Goal: Transaction & Acquisition: Book appointment/travel/reservation

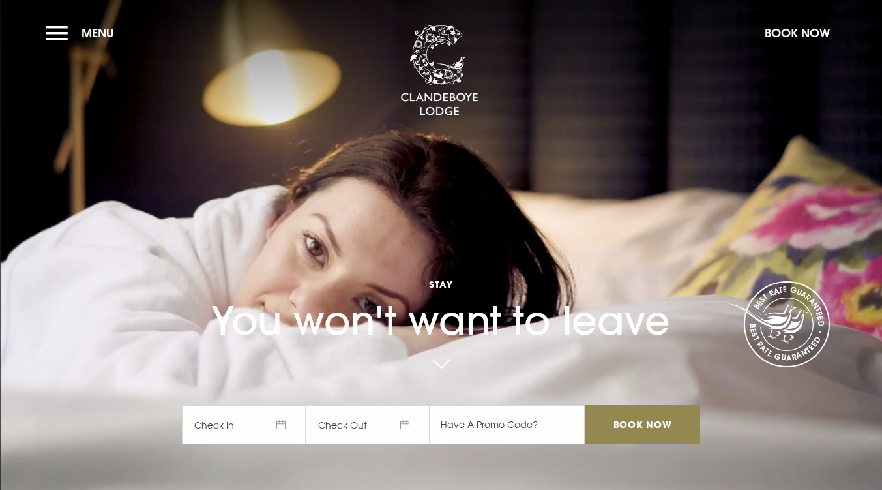
click at [293, 425] on span "Check In" at bounding box center [244, 424] width 124 height 39
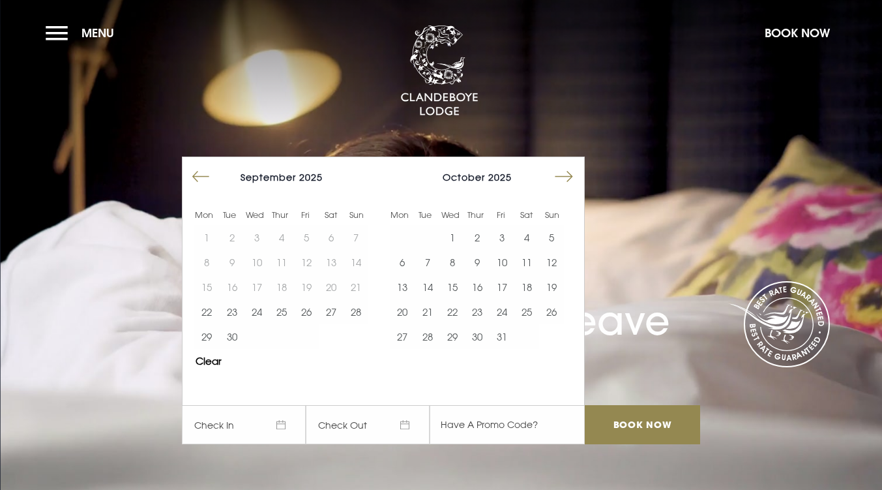
click at [569, 183] on button "Move forward to switch to the next month." at bounding box center [564, 176] width 25 height 25
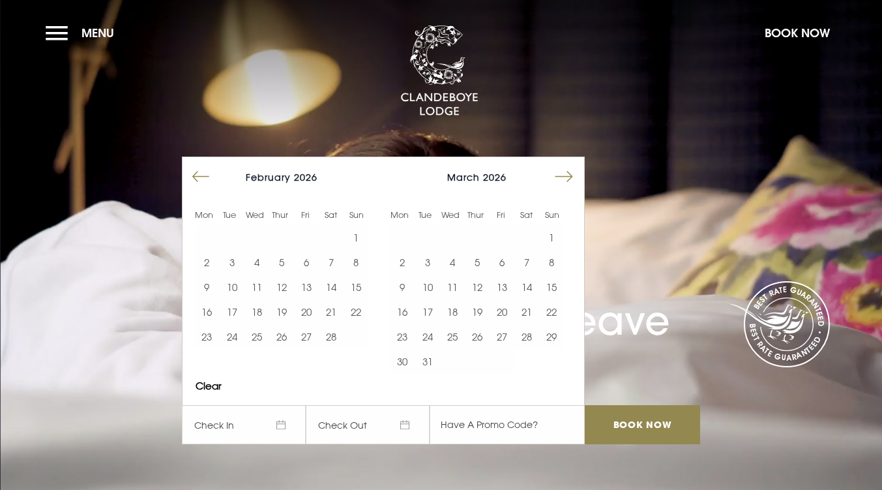
click at [569, 183] on button "Move forward to switch to the next month." at bounding box center [564, 176] width 25 height 25
click at [515, 241] on button "3" at bounding box center [502, 237] width 25 height 25
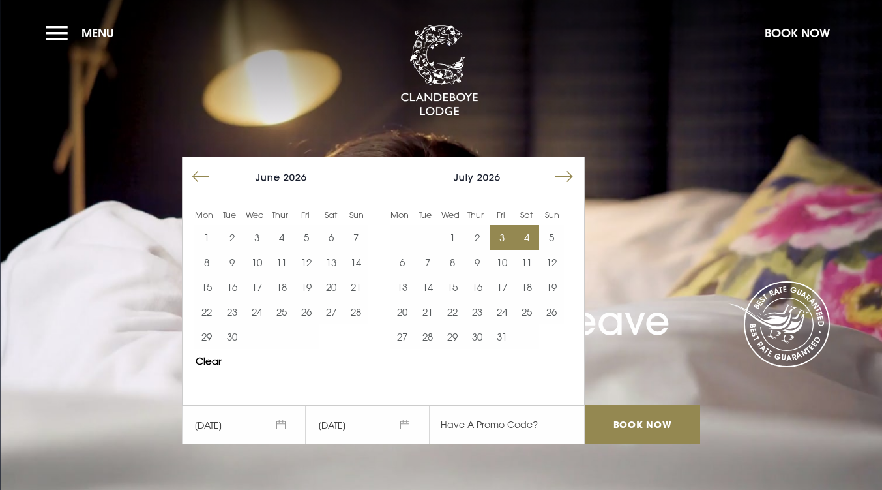
click at [528, 238] on button "4" at bounding box center [527, 237] width 25 height 25
click at [624, 420] on input "Book Now" at bounding box center [642, 424] width 115 height 39
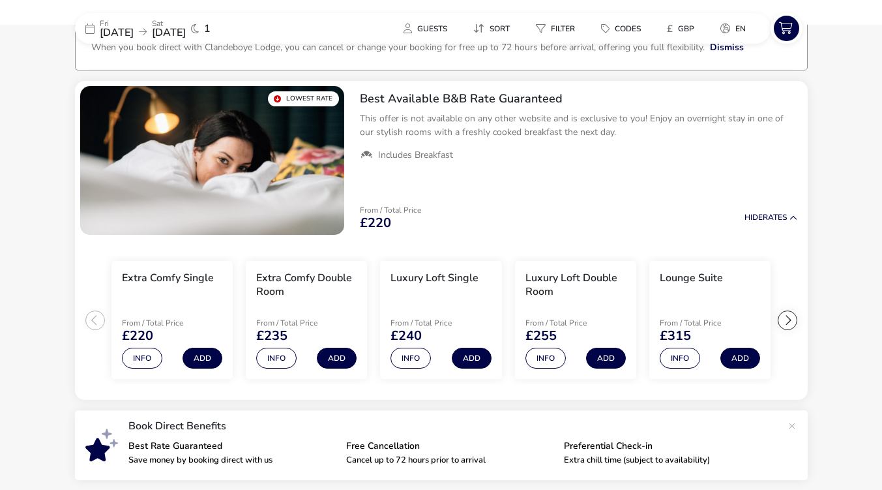
scroll to position [92, 0]
click at [545, 355] on button "Info" at bounding box center [546, 358] width 40 height 21
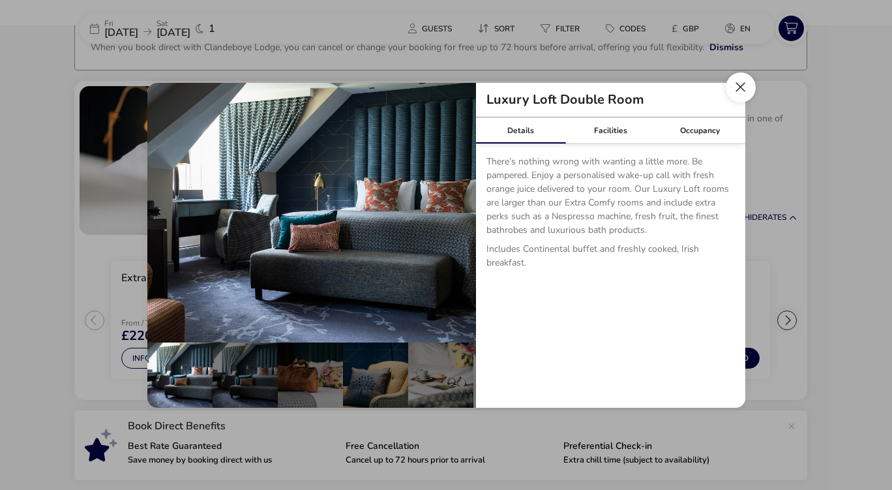
click at [732, 83] on button "Close dialog" at bounding box center [741, 87] width 30 height 30
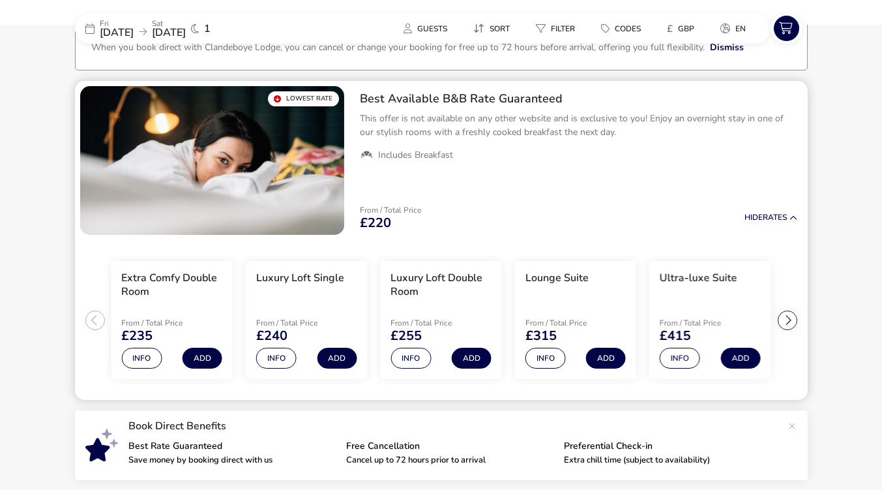
click at [797, 320] on ul "Extra Comfy Single From / Total Price £220 Info Add Extra Comfy Double Room Fro…" at bounding box center [441, 320] width 733 height 160
click at [796, 319] on div at bounding box center [788, 320] width 20 height 20
click at [526, 356] on button "Info" at bounding box center [546, 358] width 40 height 21
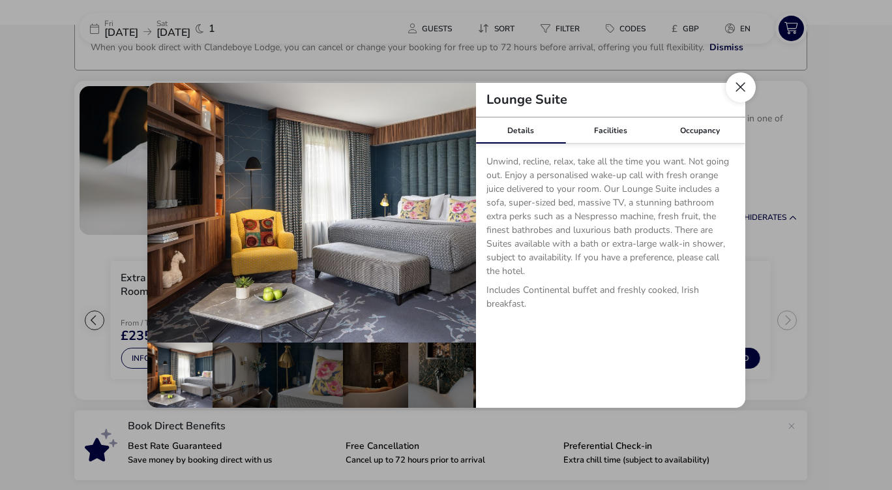
click at [739, 73] on button "Close dialog" at bounding box center [741, 87] width 30 height 30
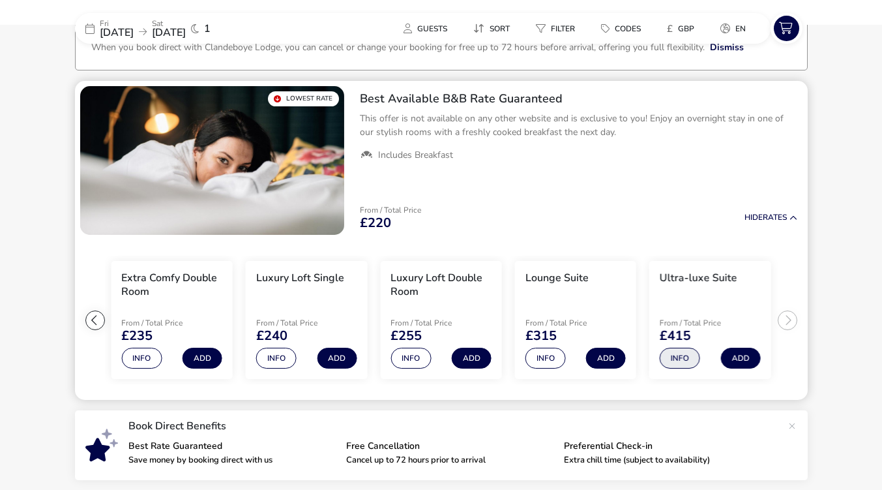
click at [674, 353] on button "Info" at bounding box center [680, 358] width 40 height 21
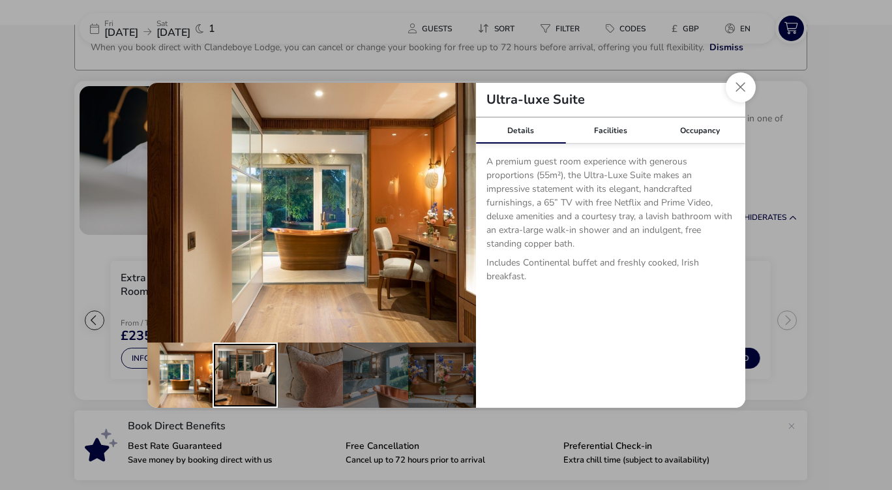
click at [234, 357] on div "details" at bounding box center [245, 374] width 65 height 65
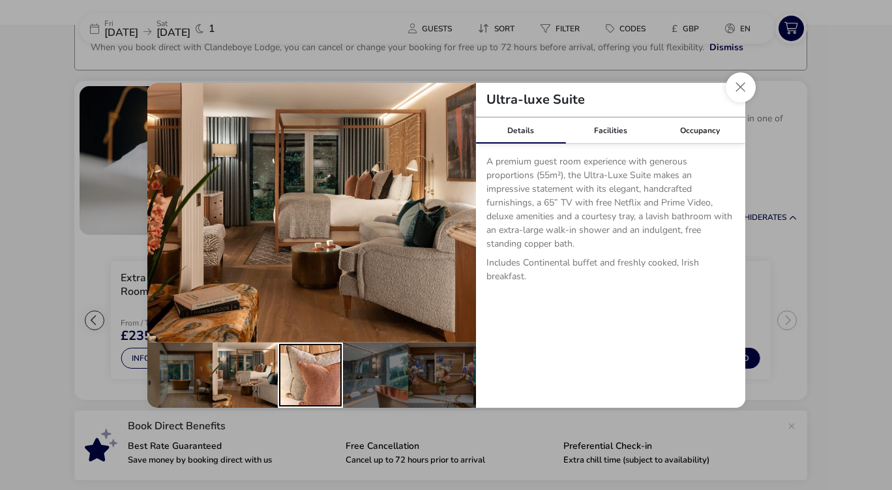
click at [321, 358] on div "details" at bounding box center [310, 374] width 65 height 65
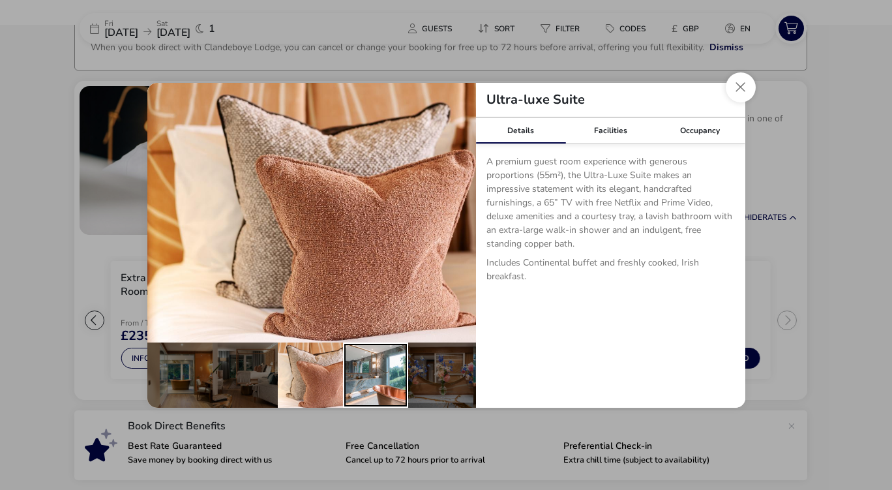
click at [395, 367] on div "details" at bounding box center [375, 374] width 65 height 65
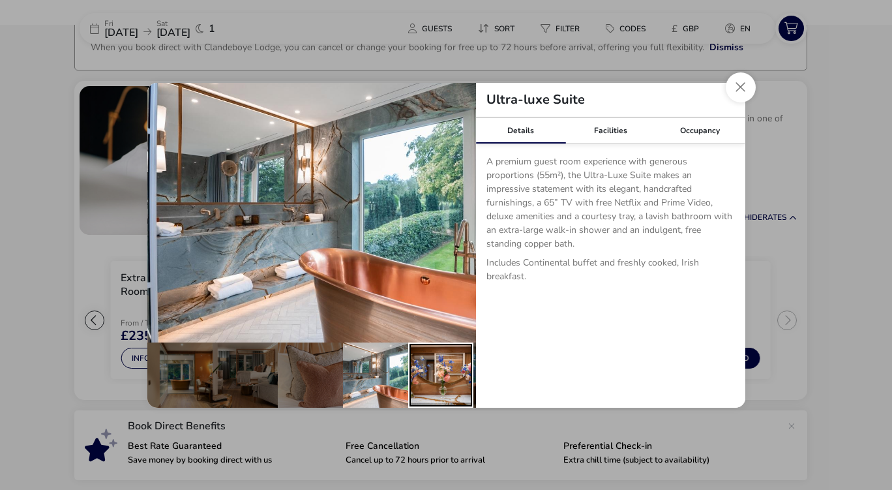
click at [430, 372] on div "details" at bounding box center [440, 374] width 65 height 65
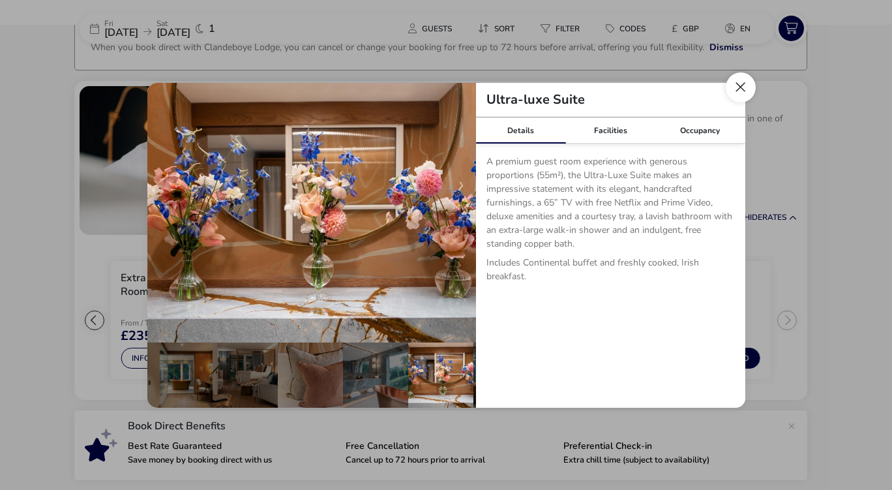
click at [737, 89] on button "Close dialog" at bounding box center [741, 87] width 30 height 30
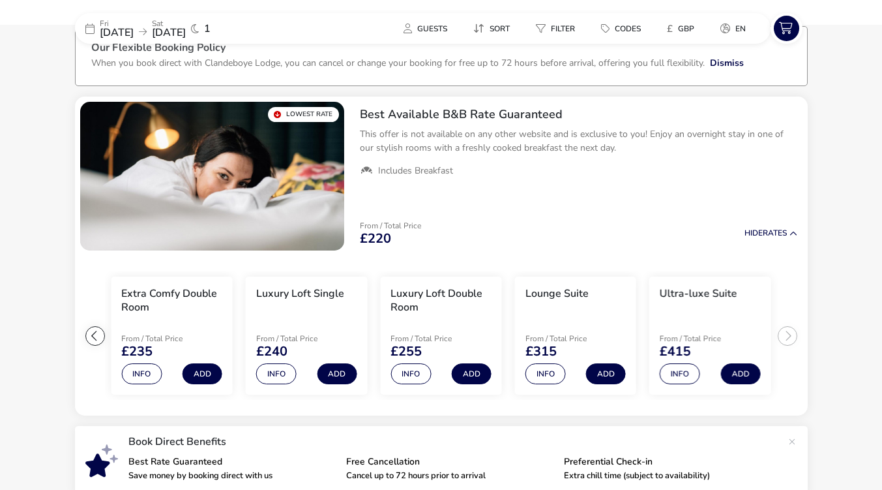
scroll to position [0, 0]
